Goal: Transaction & Acquisition: Purchase product/service

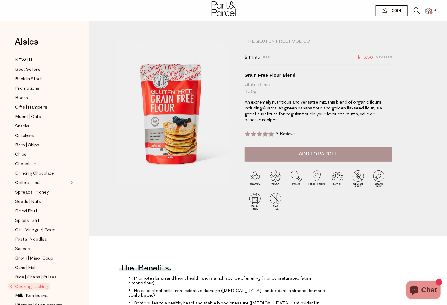
click at [291, 157] on button "Add to Parcel" at bounding box center [319, 154] width 148 height 15
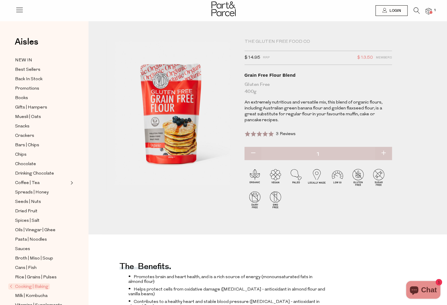
click at [418, 9] on icon at bounding box center [417, 10] width 6 height 6
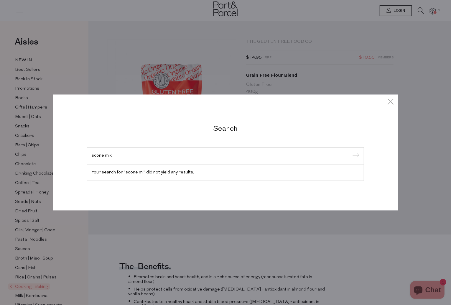
type input "scone mix"
click at [351, 152] on input "submit" at bounding box center [355, 156] width 9 height 9
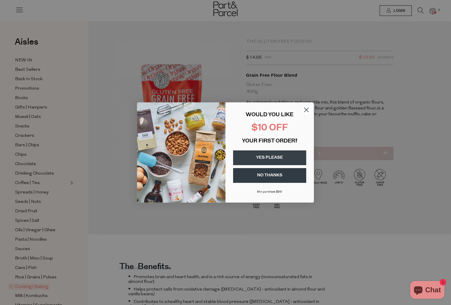
click at [310, 108] on circle "Close dialog" at bounding box center [307, 110] width 10 height 10
